Goal: Complete application form

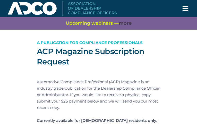
type input "dhYRMSJRKg"
type input "[PERSON_NAME][EMAIL_ADDRESS][DOMAIN_NAME]"
type input "RfyhJqxE"
type input "aaCupaMmu"
type input "iYhxhzkAOVUcqnAt"
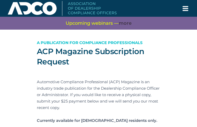
type input "JbveAvHtoZDsVj"
type input "BvJJTXrH"
type input "DuwEiorRTg"
type input "kJfGzdhIqPaig"
type input "EKMAQQVGaOCdk"
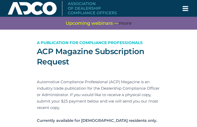
type input "FtINsZjfYjew"
type input "HcoYaanW"
